Goal: Task Accomplishment & Management: Manage account settings

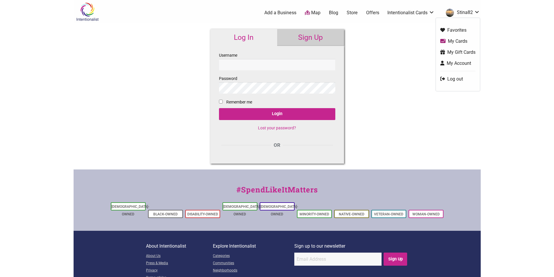
click at [467, 10] on link "Stina82" at bounding box center [461, 13] width 37 height 10
click at [449, 39] on link "My Cards" at bounding box center [458, 41] width 35 height 7
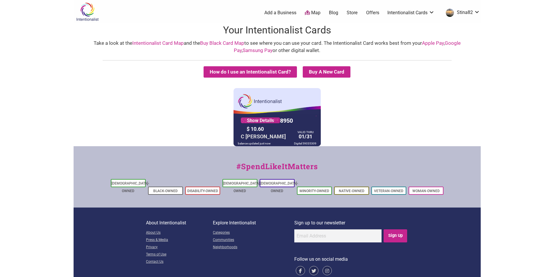
click at [316, 143] on div "Digital 59035309" at bounding box center [305, 144] width 25 height 6
click at [266, 120] on link "Show Details" at bounding box center [260, 121] width 39 height 6
